Goal: Information Seeking & Learning: Learn about a topic

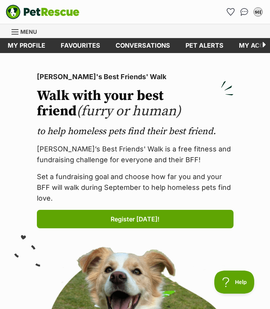
click at [20, 30] on link "Menu" at bounding box center [27, 31] width 31 height 14
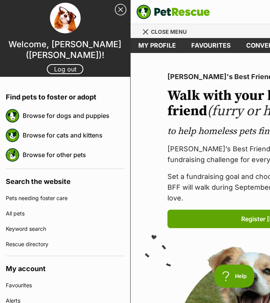
click at [61, 131] on link "Browse for cats and kittens" at bounding box center [74, 135] width 102 height 16
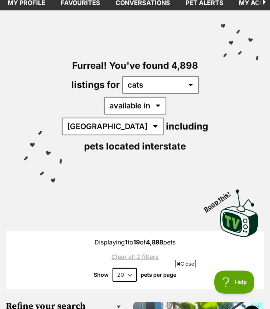
scroll to position [51, 0]
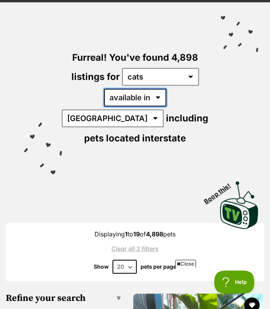
click at [123, 104] on select "available in located in" at bounding box center [135, 98] width 62 height 18
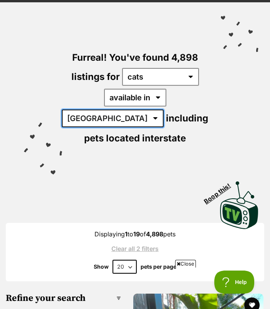
click at [164, 109] on select "Australia ACT NSW NT QLD SA TAS VIC WA" at bounding box center [113, 118] width 102 height 18
select select "QLD"
click at [140, 109] on select "Australia ACT NSW NT QLD SA TAS VIC WA" at bounding box center [113, 118] width 102 height 18
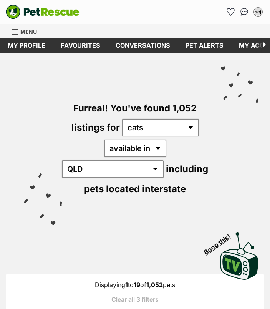
select select "disabled"
click at [104, 139] on select "available in located in" at bounding box center [135, 148] width 62 height 18
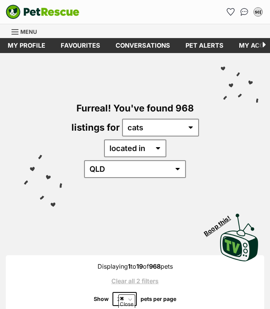
click at [144, 277] on link "Clear all 2 filters" at bounding box center [134, 280] width 235 height 7
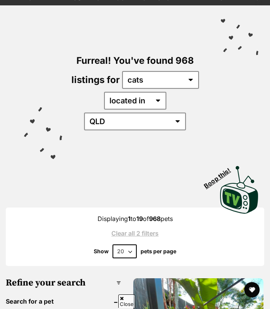
scroll to position [48, 0]
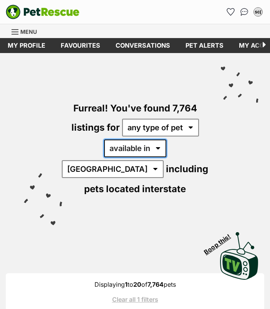
click at [123, 150] on select "available in located in" at bounding box center [135, 148] width 62 height 18
select select "disabled"
click at [104, 139] on select "available in located in" at bounding box center [135, 148] width 62 height 18
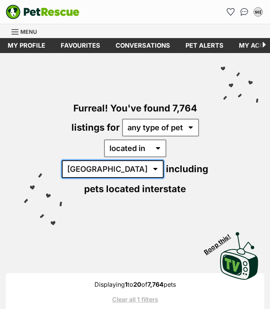
click at [162, 160] on select "[GEOGRAPHIC_DATA] [GEOGRAPHIC_DATA] [GEOGRAPHIC_DATA] [GEOGRAPHIC_DATA] [GEOGRA…" at bounding box center [113, 169] width 102 height 18
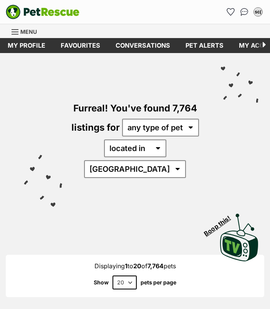
select select "QLD"
click at [140, 160] on select "[GEOGRAPHIC_DATA] [GEOGRAPHIC_DATA] [GEOGRAPHIC_DATA] [GEOGRAPHIC_DATA] [GEOGRA…" at bounding box center [135, 169] width 102 height 18
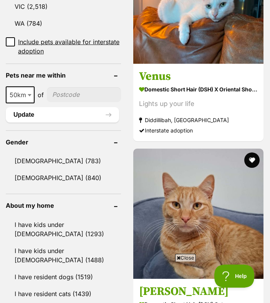
scroll to position [609, 0]
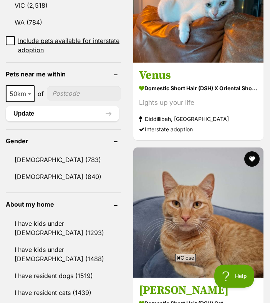
click at [38, 169] on link "[DEMOGRAPHIC_DATA] (840)" at bounding box center [63, 177] width 115 height 16
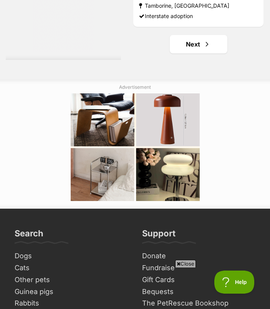
scroll to position [4990, 0]
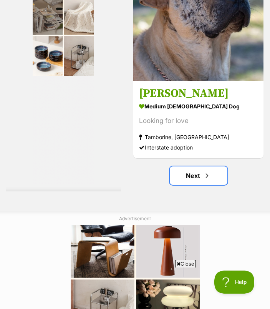
click at [198, 166] on link "Next" at bounding box center [199, 175] width 58 height 18
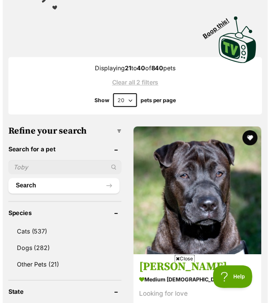
scroll to position [261, 0]
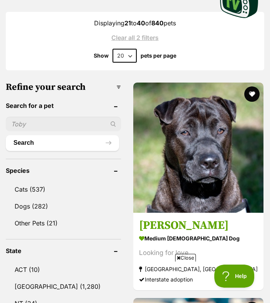
click at [45, 181] on link "Cats (537)" at bounding box center [63, 189] width 115 height 16
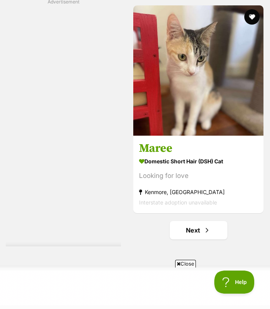
scroll to position [4874, 0]
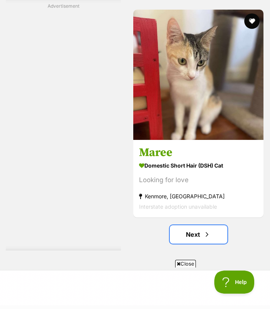
click at [187, 225] on link "Next" at bounding box center [199, 234] width 58 height 18
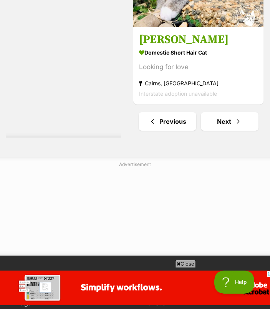
scroll to position [4938, 0]
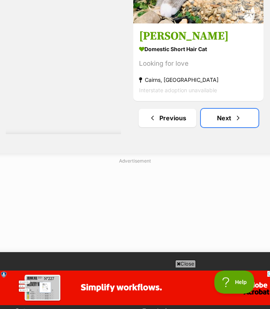
click at [225, 109] on link "Next" at bounding box center [230, 118] width 58 height 18
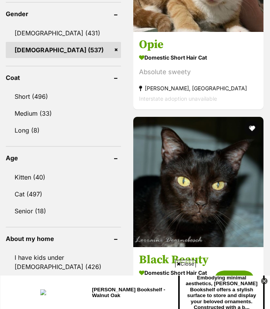
scroll to position [736, 0]
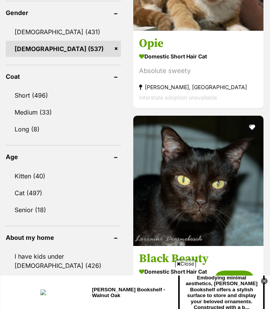
click at [266, 282] on icon at bounding box center [264, 281] width 7 height 7
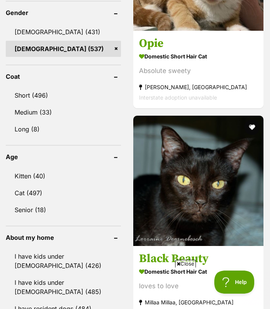
click at [187, 265] on span "Close" at bounding box center [185, 264] width 21 height 8
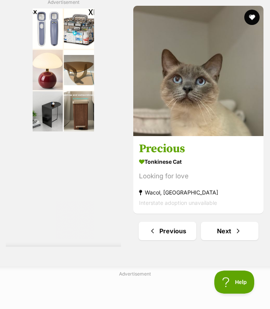
scroll to position [4984, 0]
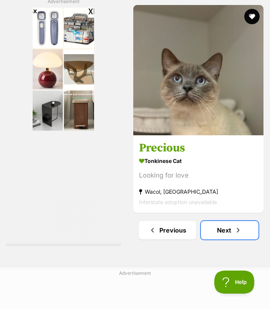
click at [234, 221] on link "Next" at bounding box center [230, 230] width 58 height 18
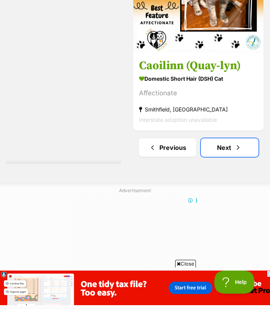
click at [237, 143] on span "Next page" at bounding box center [238, 147] width 8 height 9
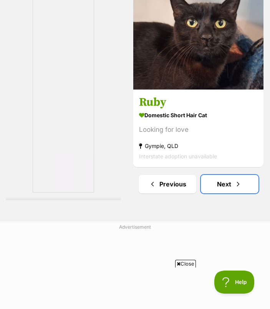
click at [233, 175] on link "Next" at bounding box center [230, 184] width 58 height 18
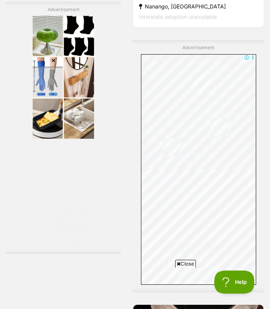
scroll to position [4472, 0]
